Goal: Information Seeking & Learning: Learn about a topic

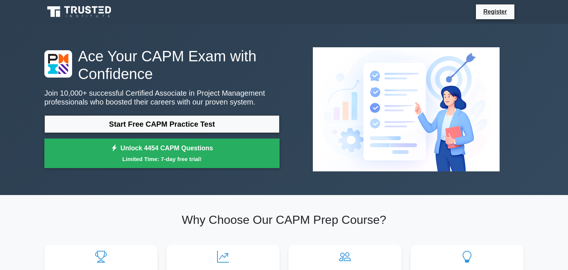
scroll to position [238, 0]
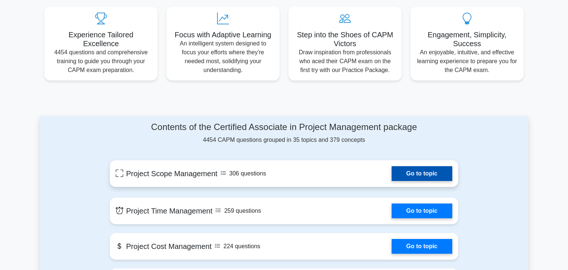
click at [428, 176] on link "Go to topic" at bounding box center [422, 173] width 61 height 15
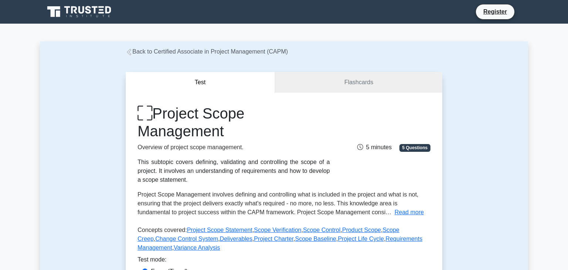
scroll to position [109, 0]
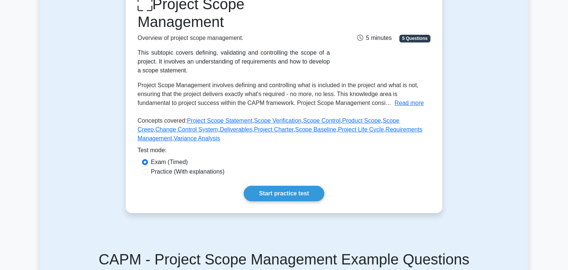
click at [187, 172] on label "Practice (With explanations)" at bounding box center [188, 171] width 74 height 9
click at [148, 172] on input "Practice (With explanations)" at bounding box center [145, 172] width 6 height 6
radio input "true"
click at [301, 194] on link "Start practice test" at bounding box center [284, 194] width 80 height 16
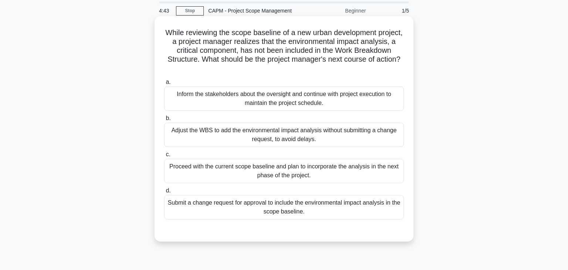
scroll to position [26, 0]
click at [284, 210] on div "Submit a change request for approval to include the environmental impact analys…" at bounding box center [284, 206] width 240 height 24
click at [164, 193] on input "d. Submit a change request for approval to include the environmental impact ana…" at bounding box center [164, 190] width 0 height 5
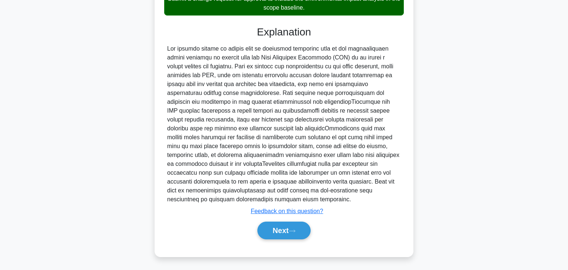
scroll to position [230, 0]
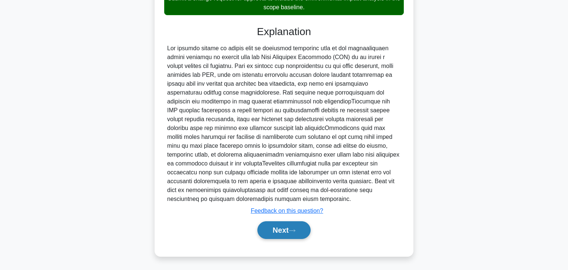
click at [295, 231] on icon at bounding box center [292, 231] width 7 height 4
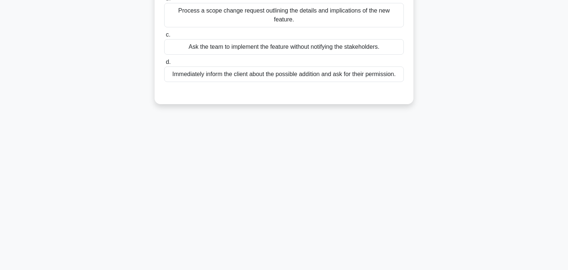
scroll to position [0, 0]
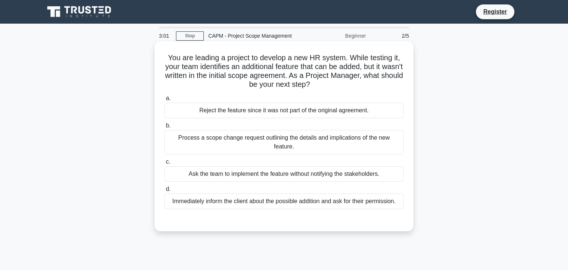
click at [280, 195] on div "Immediately inform the client about the possible addition and ask for their per…" at bounding box center [284, 202] width 240 height 16
click at [164, 192] on input "d. Immediately inform the client about the possible addition and ask for their …" at bounding box center [164, 189] width 0 height 5
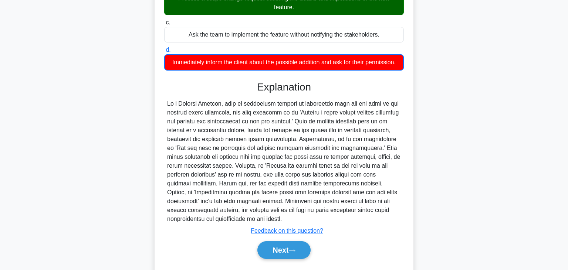
scroll to position [142, 0]
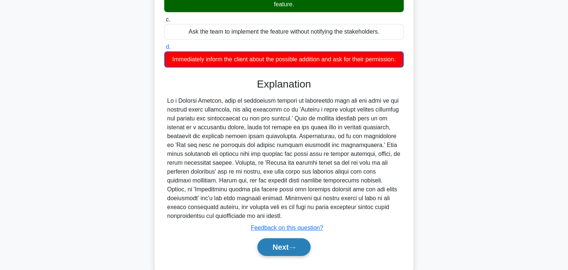
click at [295, 246] on icon at bounding box center [292, 248] width 7 height 4
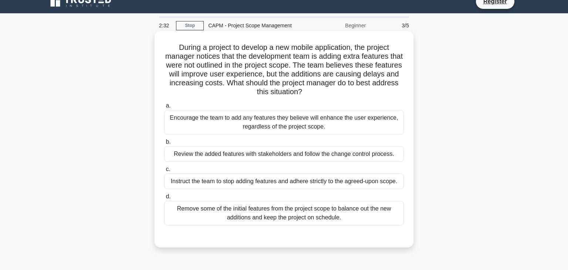
scroll to position [10, 0]
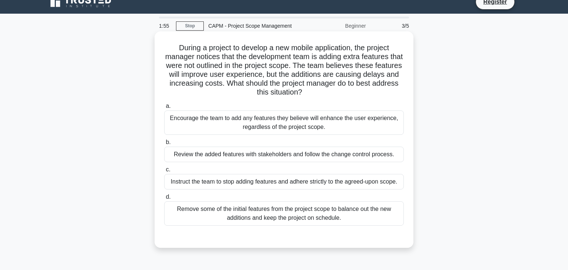
click at [336, 119] on div "Encourage the team to add any features they believe will enhance the user exper…" at bounding box center [284, 123] width 240 height 24
click at [164, 109] on input "a. Encourage the team to add any features they believe will enhance the user ex…" at bounding box center [164, 106] width 0 height 5
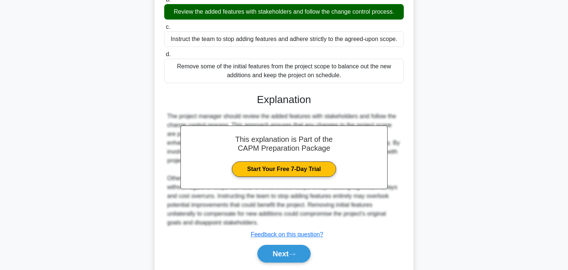
scroll to position [177, 0]
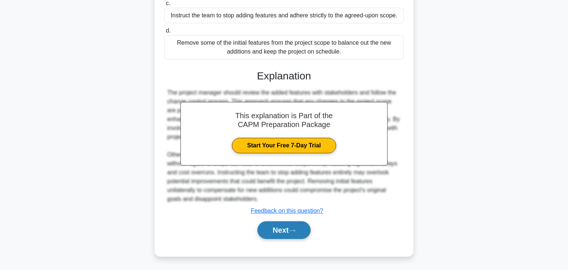
click at [291, 227] on button "Next" at bounding box center [283, 230] width 53 height 18
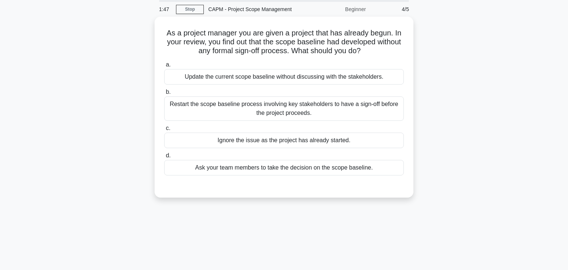
scroll to position [6, 0]
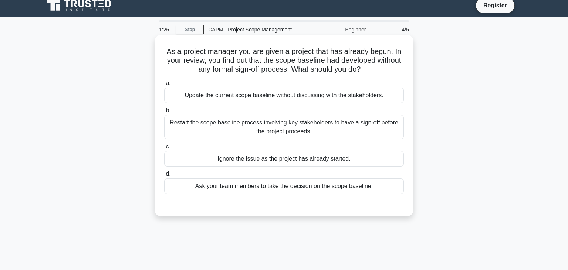
click at [348, 125] on div "Restart the scope baseline process involving key stakeholders to have a sign-of…" at bounding box center [284, 127] width 240 height 24
click at [164, 113] on input "b. Restart the scope baseline process involving key stakeholders to have a sign…" at bounding box center [164, 110] width 0 height 5
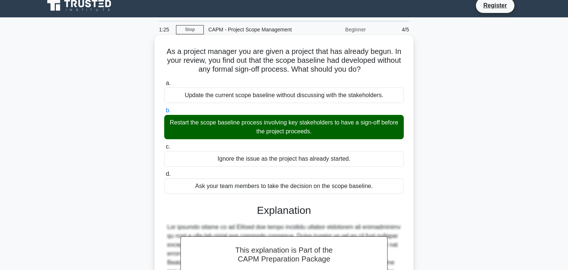
scroll to position [141, 0]
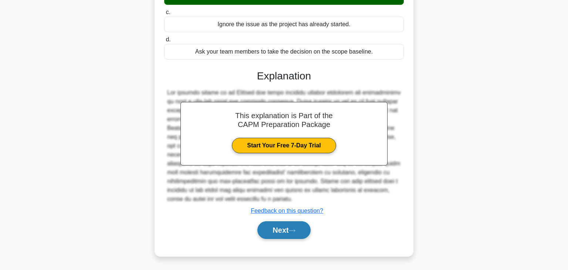
click at [298, 227] on button "Next" at bounding box center [283, 230] width 53 height 18
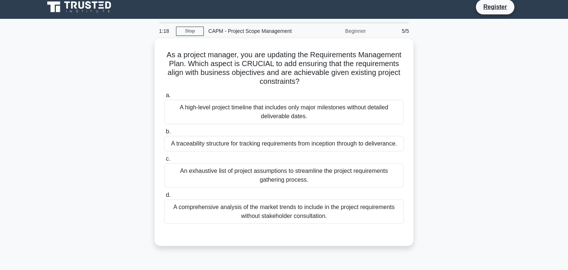
scroll to position [0, 0]
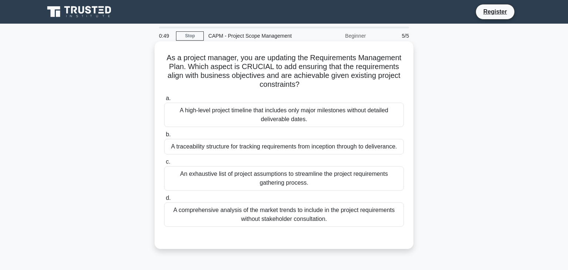
click at [285, 213] on div "A comprehensive analysis of the market trends to include in the project require…" at bounding box center [284, 215] width 240 height 24
click at [164, 201] on input "d. A comprehensive analysis of the market trends to include in the project requ…" at bounding box center [164, 198] width 0 height 5
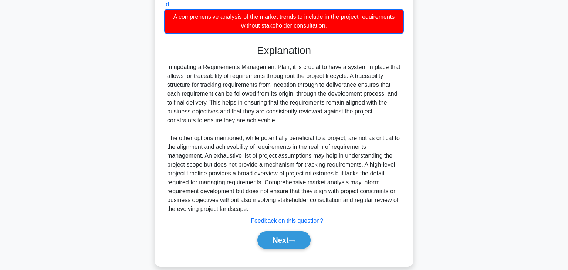
scroll to position [194, 0]
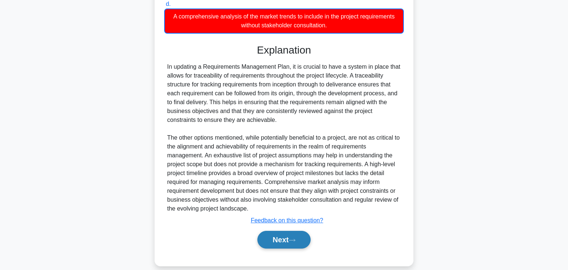
click at [300, 235] on button "Next" at bounding box center [283, 240] width 53 height 18
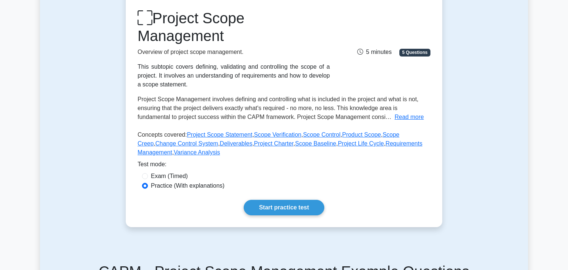
scroll to position [94, 0]
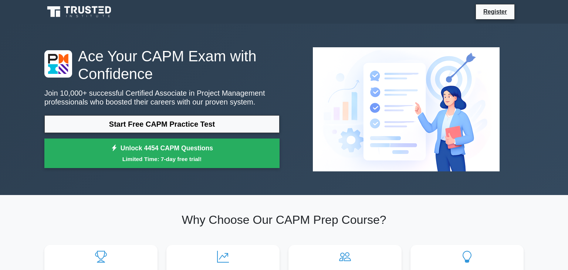
scroll to position [251, 0]
